Goal: Information Seeking & Learning: Learn about a topic

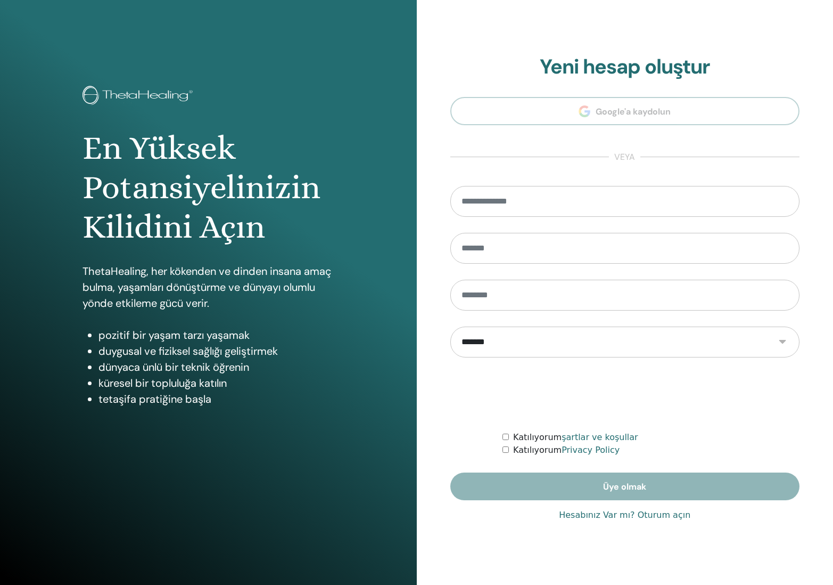
click at [611, 513] on link "Hesabınız Var mı? Oturum açın" at bounding box center [624, 514] width 131 height 13
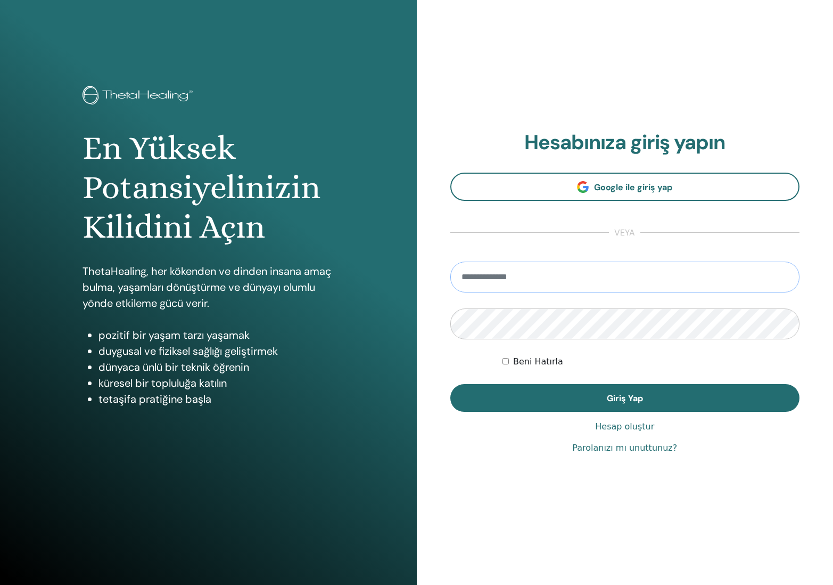
type input "**********"
click at [624, 398] on button "Giriş Yap" at bounding box center [625, 398] width 350 height 28
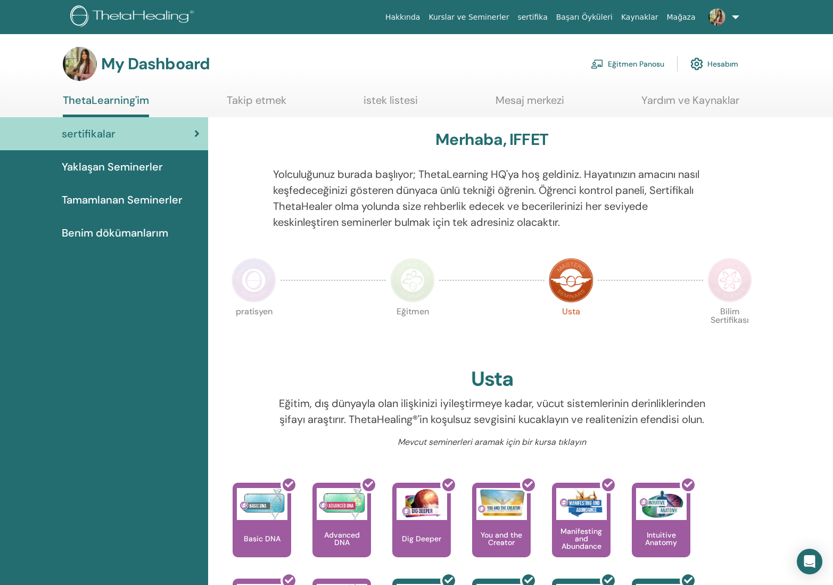
click at [635, 67] on link "Eğitmen Panosu" at bounding box center [627, 63] width 73 height 23
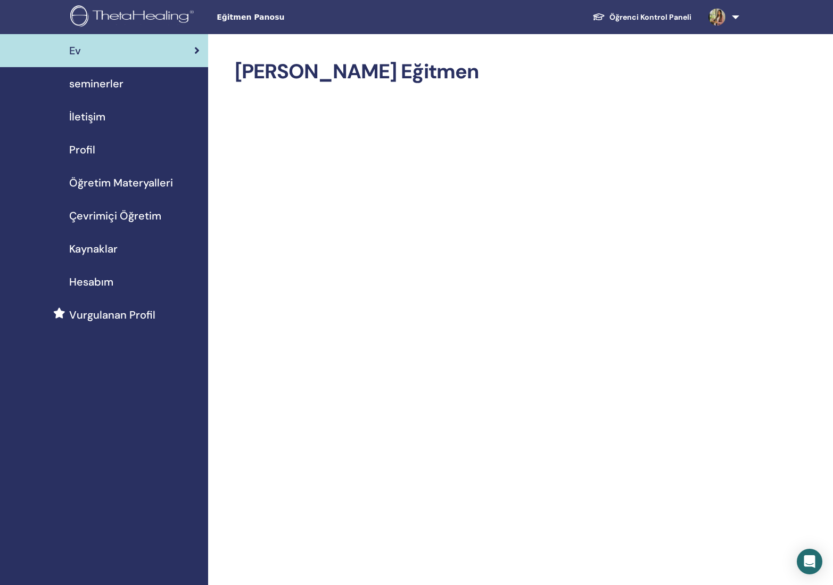
click at [117, 219] on span "Çevrimiçi Öğretim" at bounding box center [115, 216] width 92 height 16
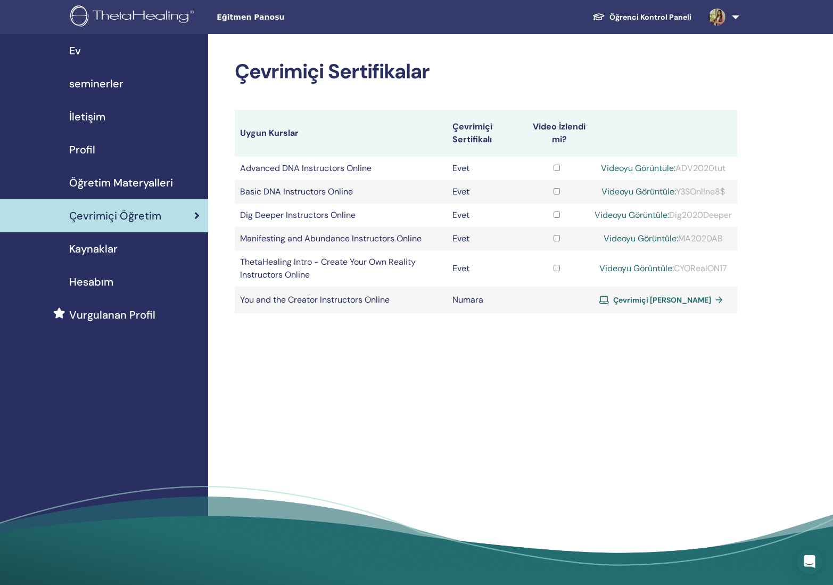
click at [625, 239] on link "Videoyu Görüntüle:" at bounding box center [641, 238] width 75 height 11
